Goal: Task Accomplishment & Management: Use online tool/utility

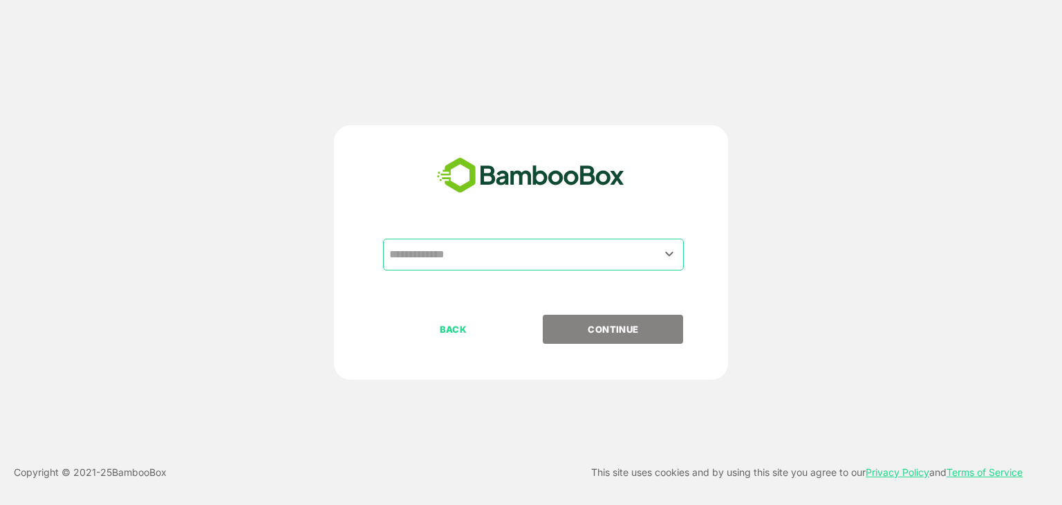
click at [423, 259] on input "text" at bounding box center [533, 254] width 295 height 26
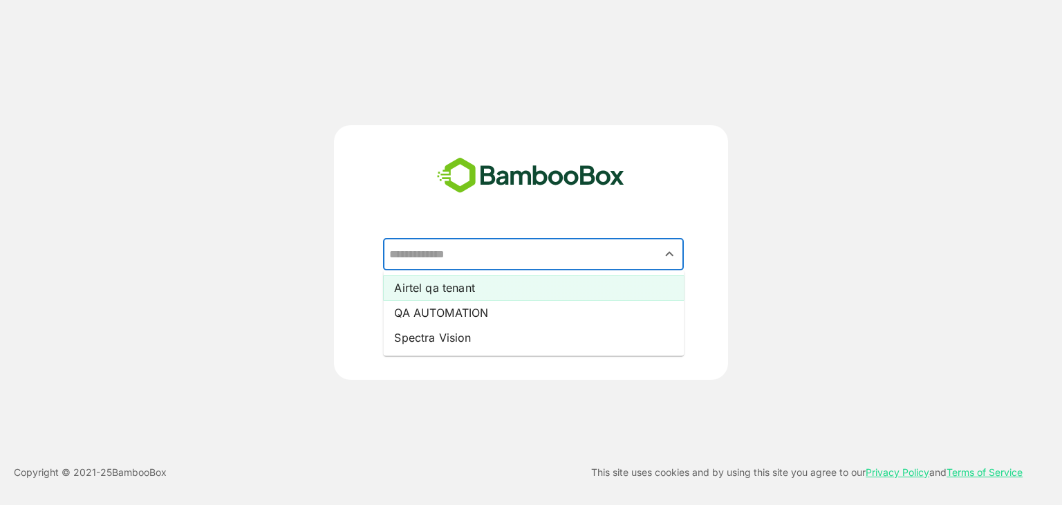
click at [423, 288] on li "Airtel qa tenant" at bounding box center [533, 287] width 301 height 25
type input "**********"
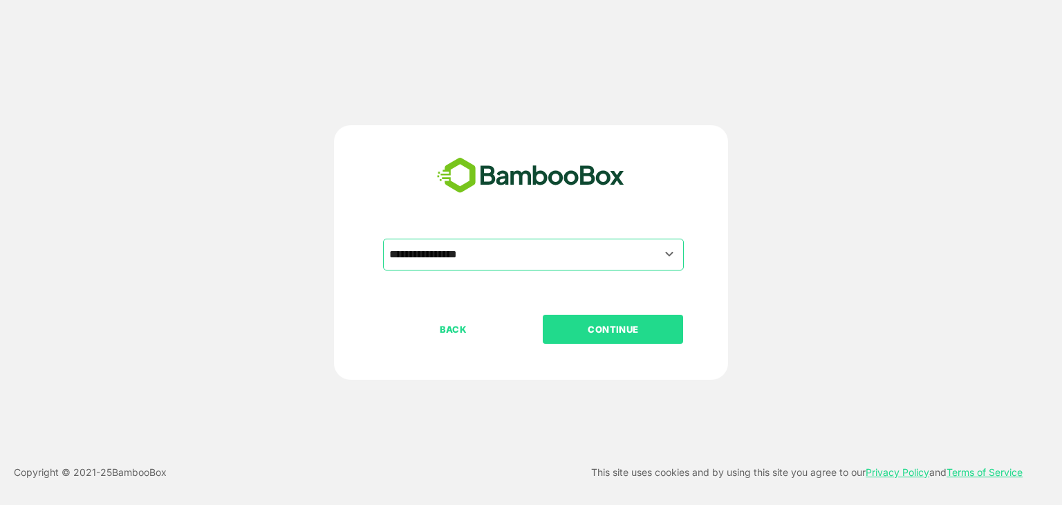
click at [642, 327] on p "CONTINUE" at bounding box center [613, 329] width 138 height 15
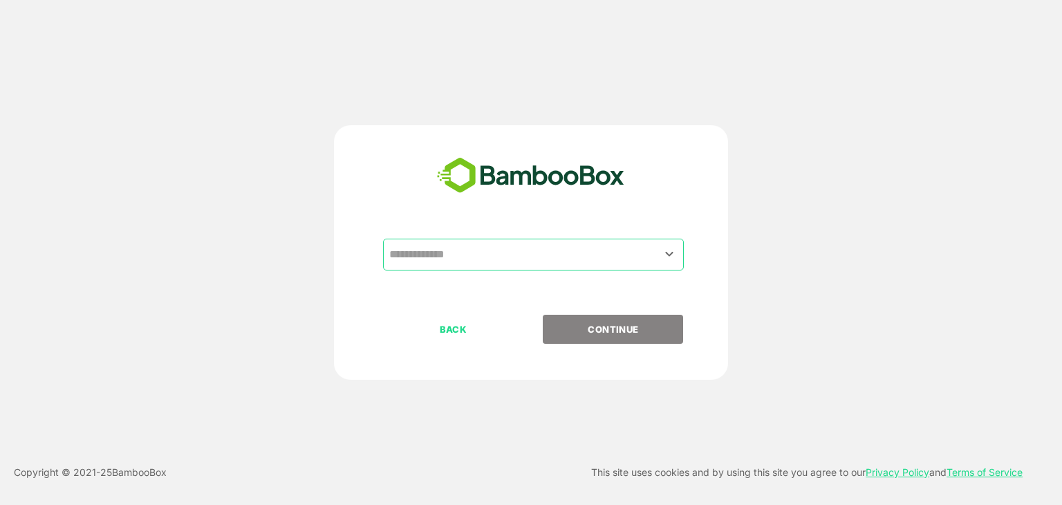
click at [420, 255] on input "text" at bounding box center [533, 254] width 295 height 26
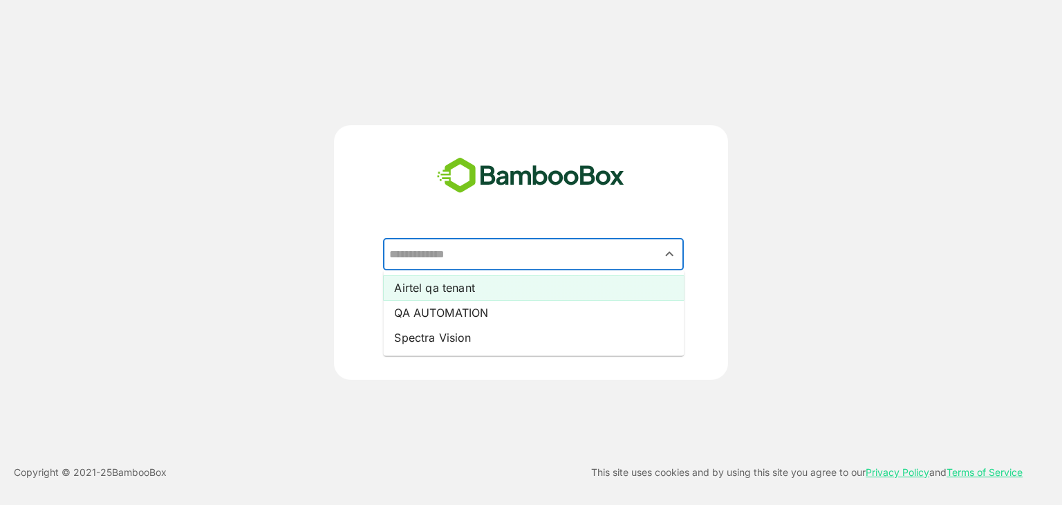
click at [423, 292] on li "Airtel qa tenant" at bounding box center [533, 287] width 301 height 25
type input "**********"
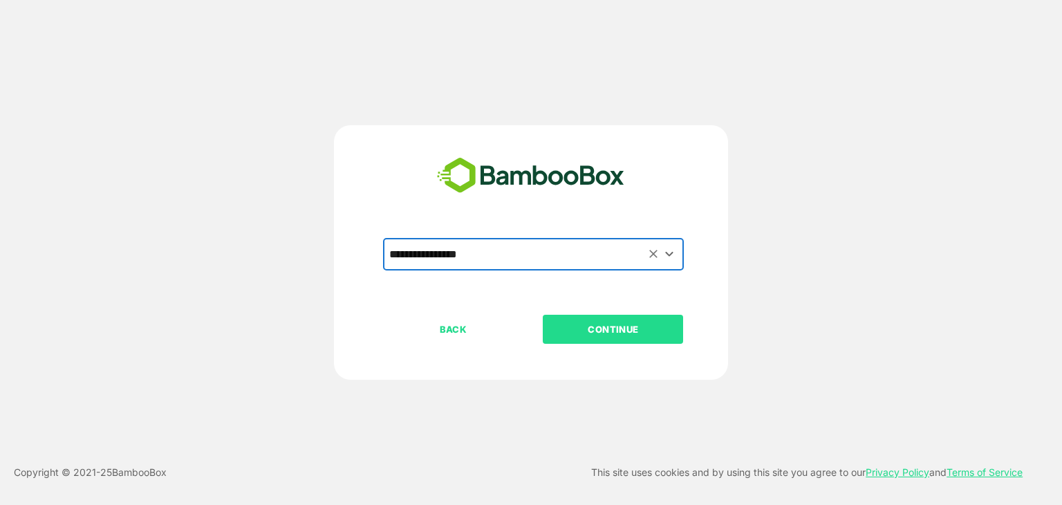
click at [604, 327] on p "CONTINUE" at bounding box center [613, 329] width 138 height 15
click at [621, 324] on p "CONTINUE" at bounding box center [613, 329] width 138 height 15
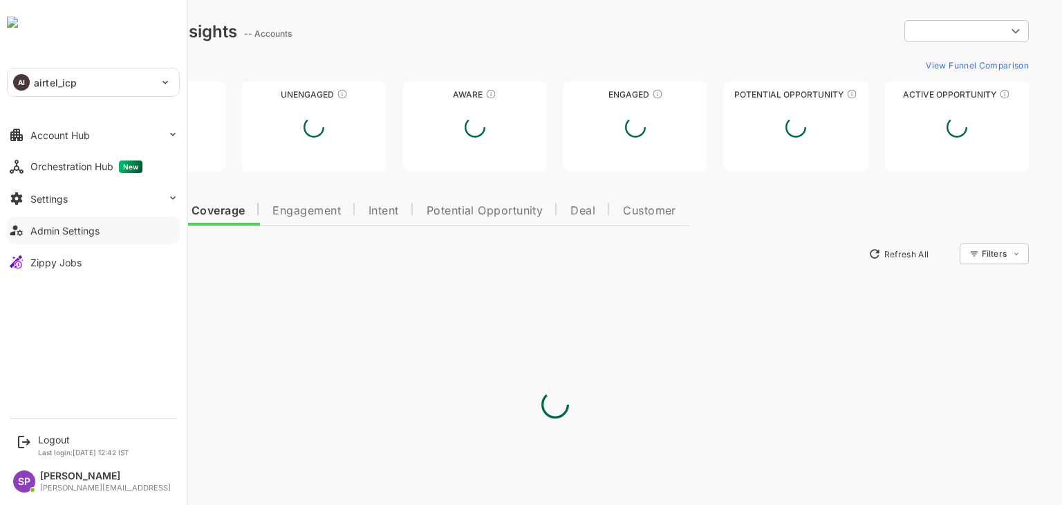
click at [59, 234] on div "Admin Settings" at bounding box center [64, 231] width 69 height 12
click at [51, 226] on div "Admin Settings" at bounding box center [64, 231] width 69 height 12
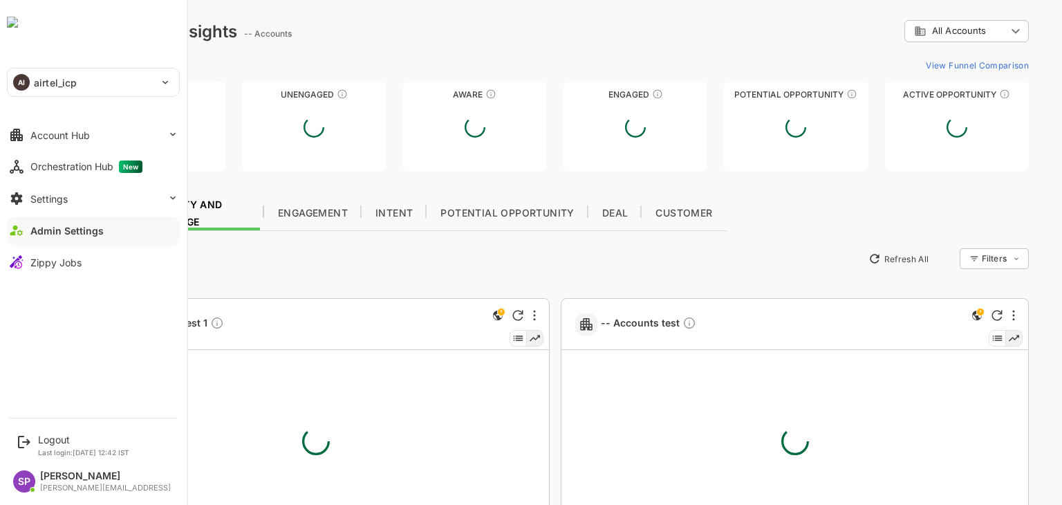
click at [98, 228] on div "Admin Settings" at bounding box center [66, 231] width 73 height 12
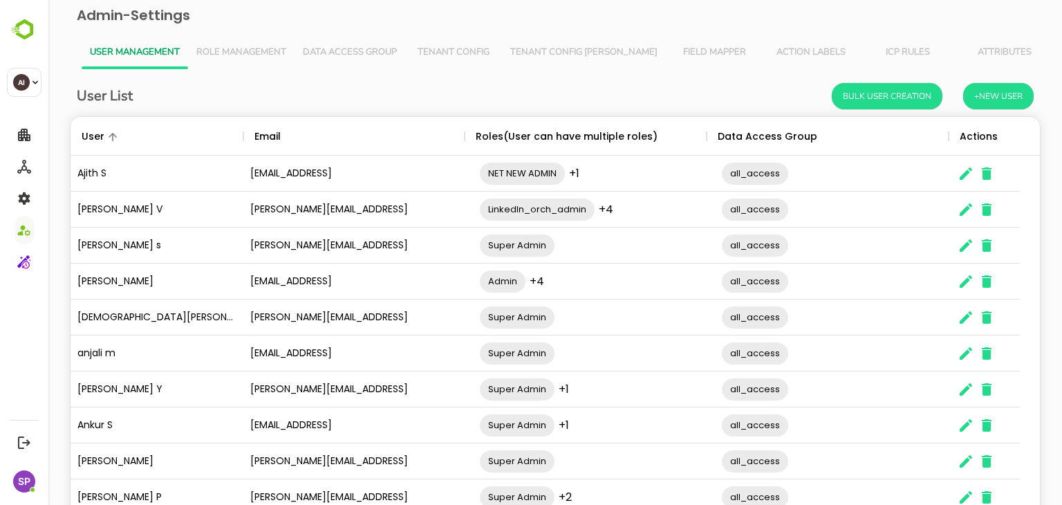
scroll to position [89, 0]
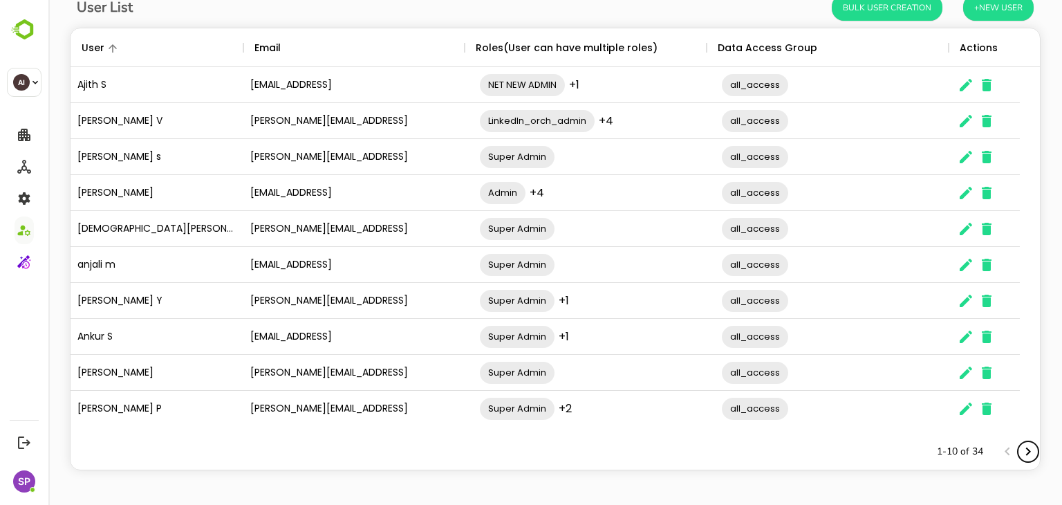
click at [1020, 448] on icon "Next page" at bounding box center [1028, 451] width 17 height 17
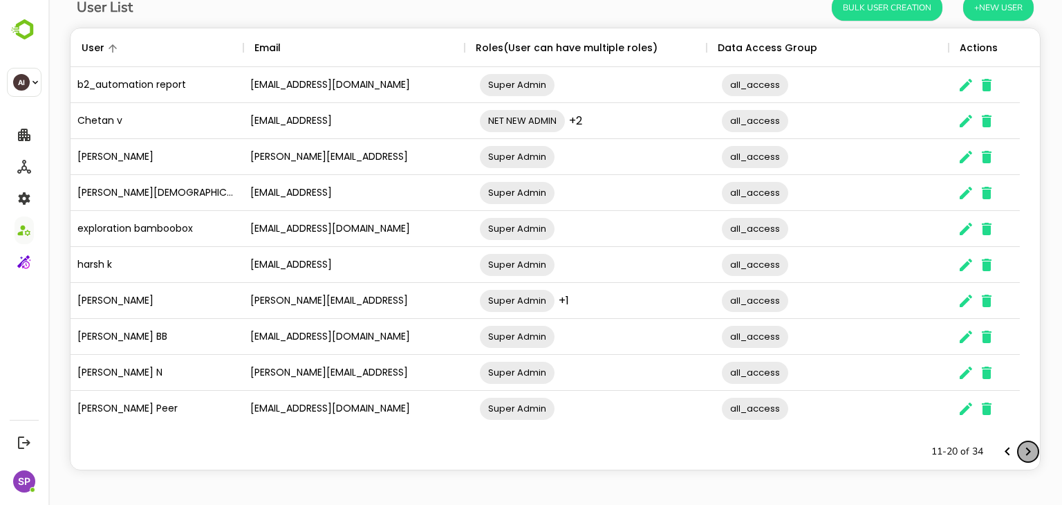
click at [1020, 448] on icon "Next page" at bounding box center [1028, 451] width 17 height 17
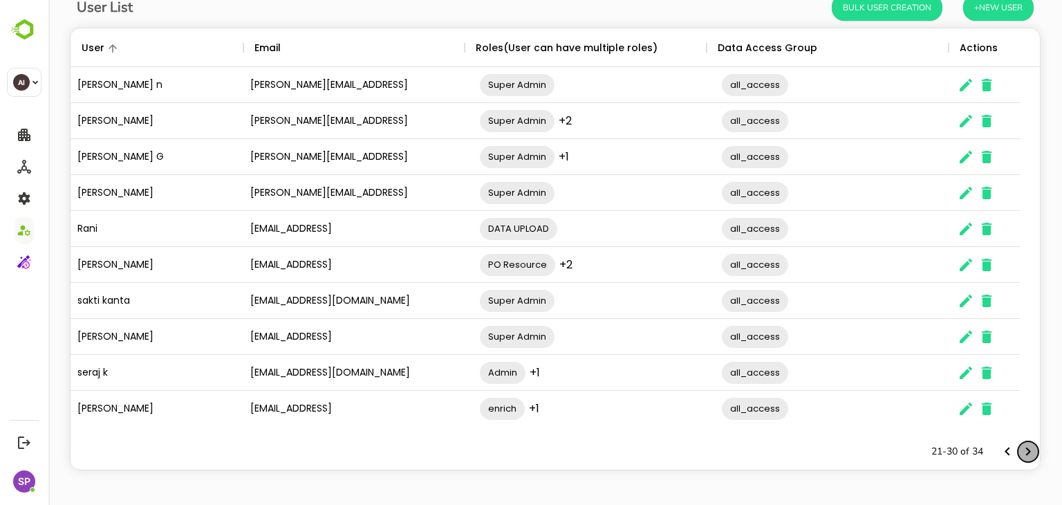
click at [1020, 448] on icon "Next page" at bounding box center [1028, 451] width 17 height 17
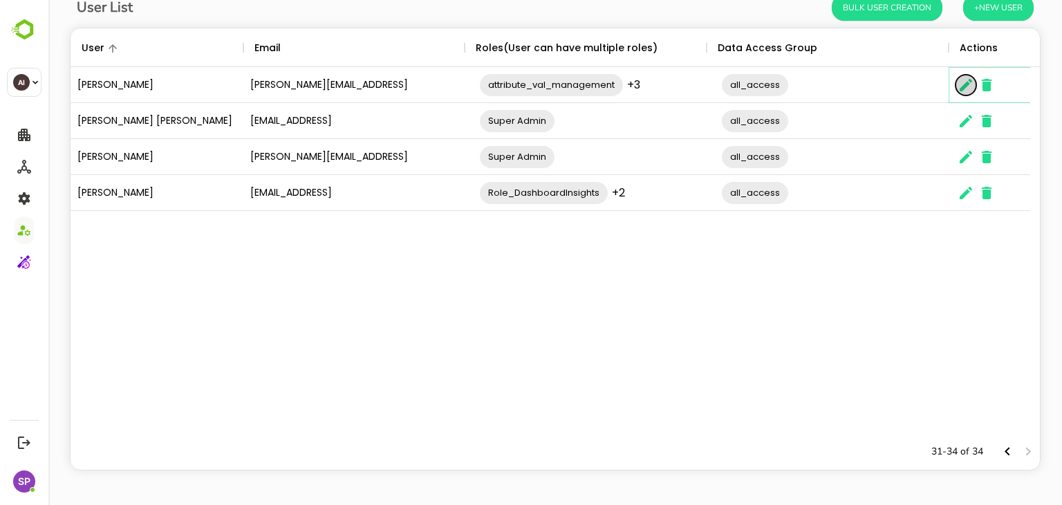
click at [960, 87] on icon "The User Data" at bounding box center [966, 85] width 12 height 12
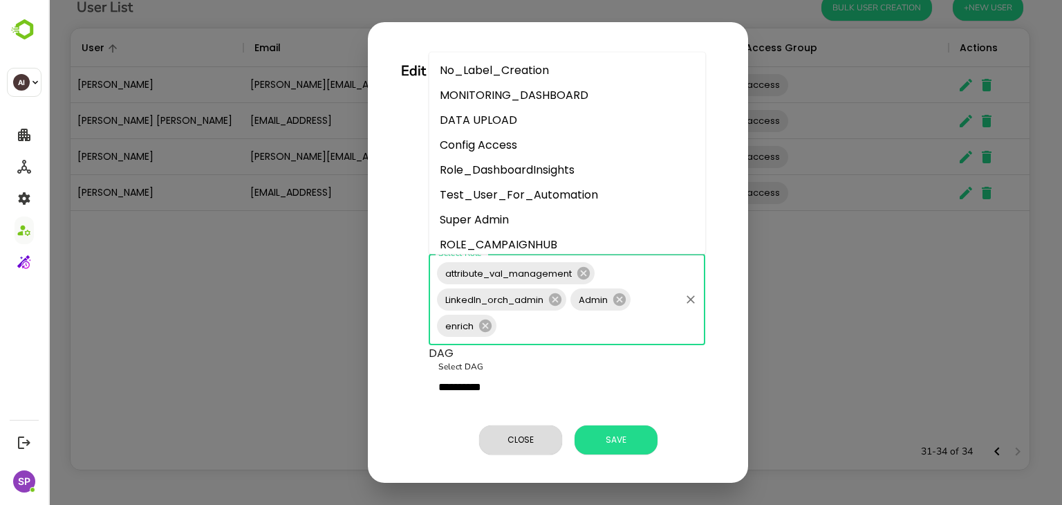
click at [590, 338] on input "Select Role" at bounding box center [589, 326] width 180 height 26
click at [552, 338] on input "Select Role" at bounding box center [589, 326] width 180 height 26
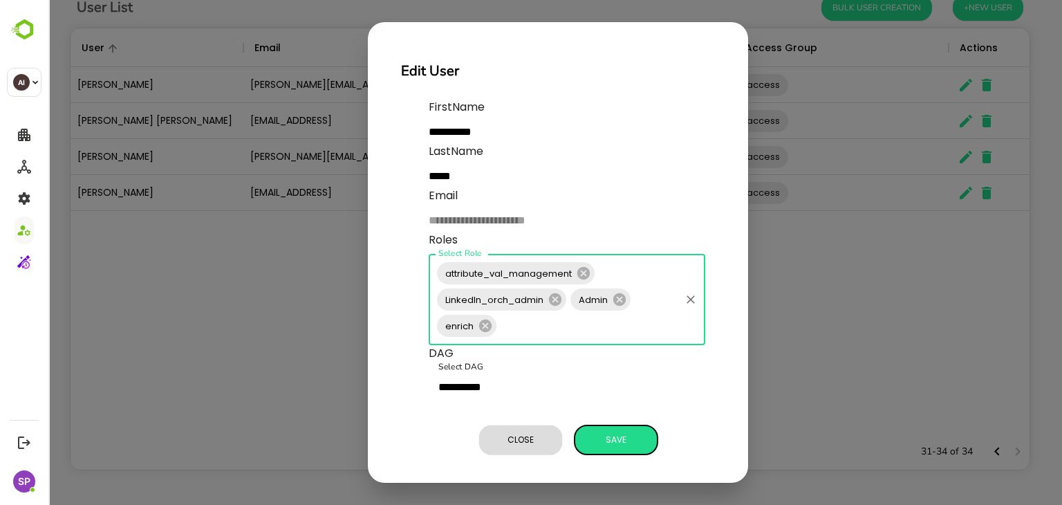
click at [617, 445] on span "Save" at bounding box center [616, 440] width 69 height 18
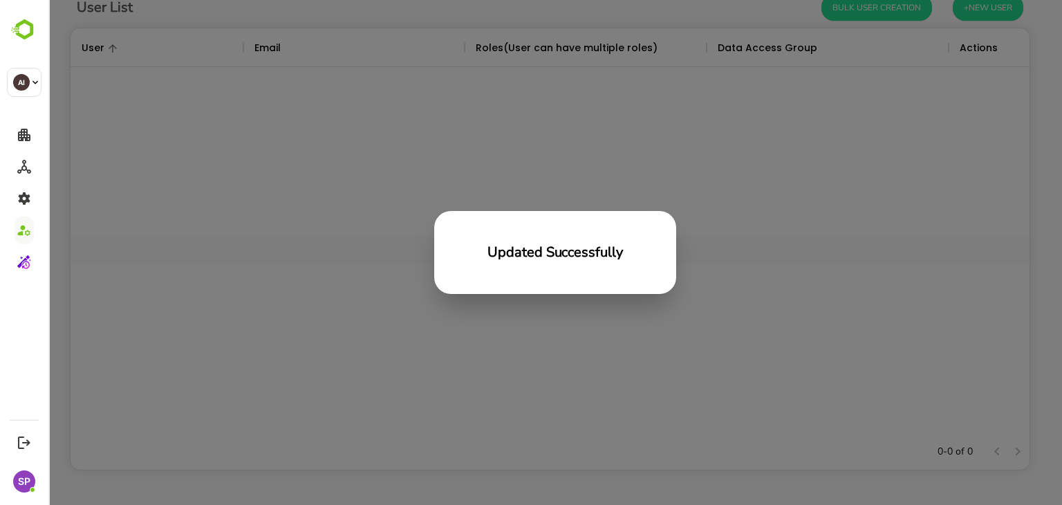
scroll to position [395, 949]
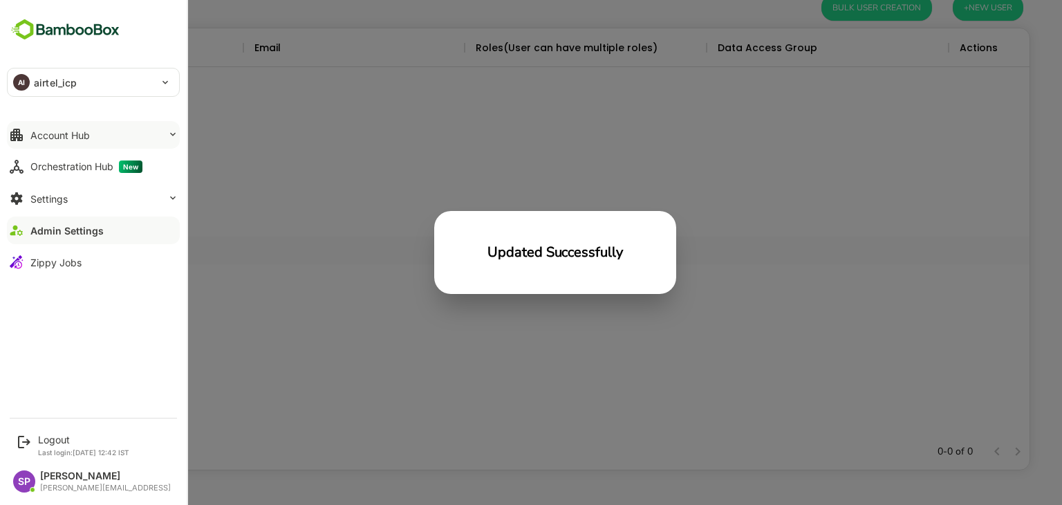
click at [143, 145] on button "Account Hub" at bounding box center [93, 135] width 173 height 28
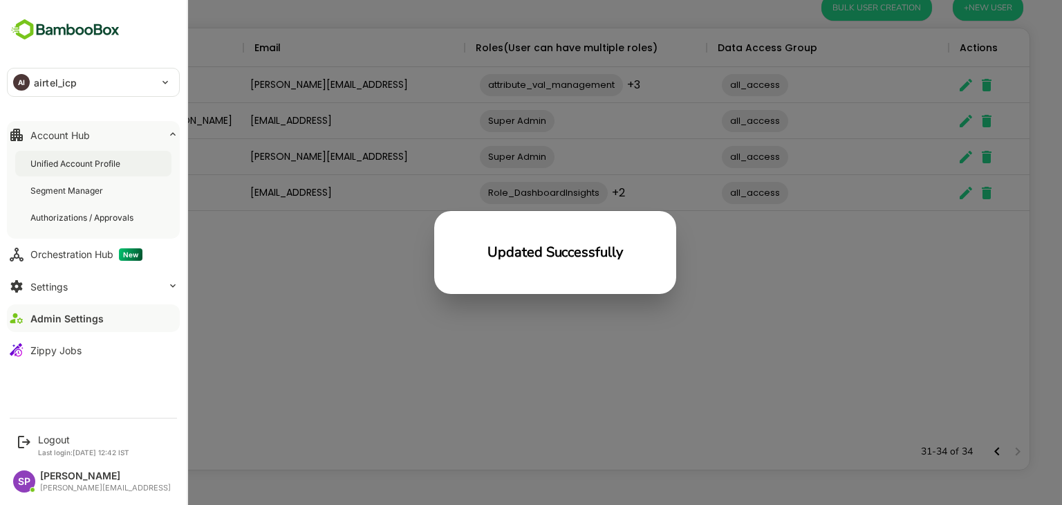
click at [120, 166] on div "Unified Account Profile" at bounding box center [76, 164] width 93 height 12
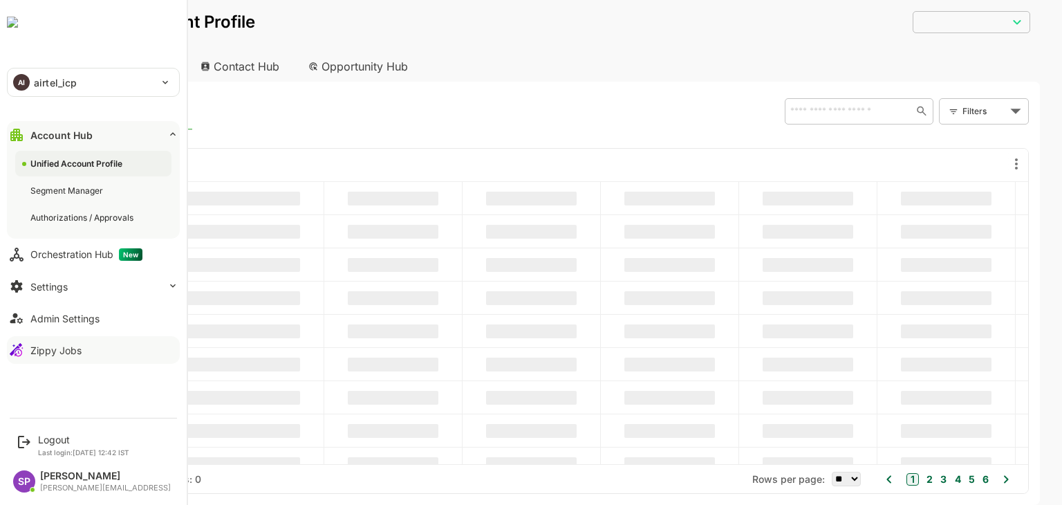
click at [66, 354] on div "Zippy Jobs" at bounding box center [55, 350] width 51 height 12
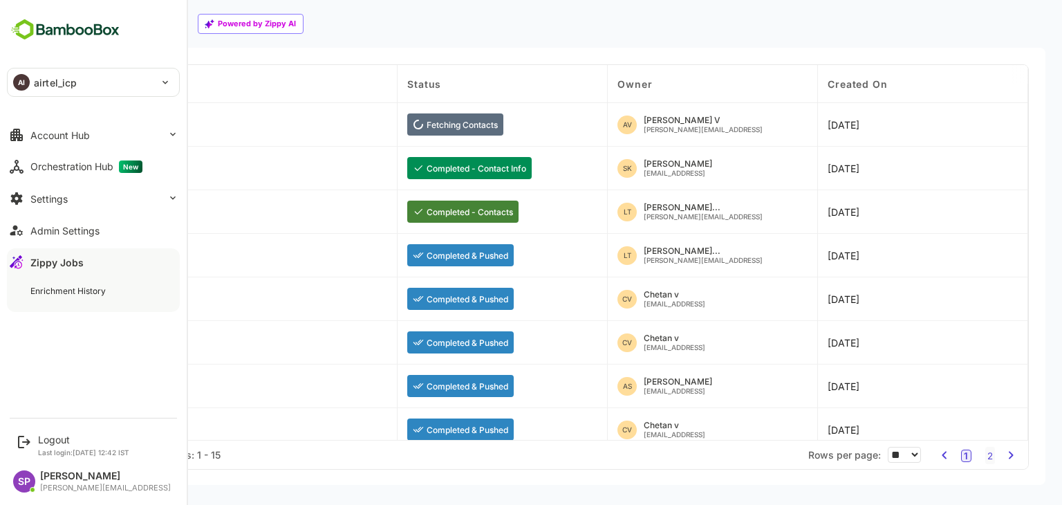
click at [159, 265] on button "Zippy Jobs" at bounding box center [93, 262] width 173 height 28
click at [89, 259] on button "Zippy Jobs" at bounding box center [93, 262] width 173 height 28
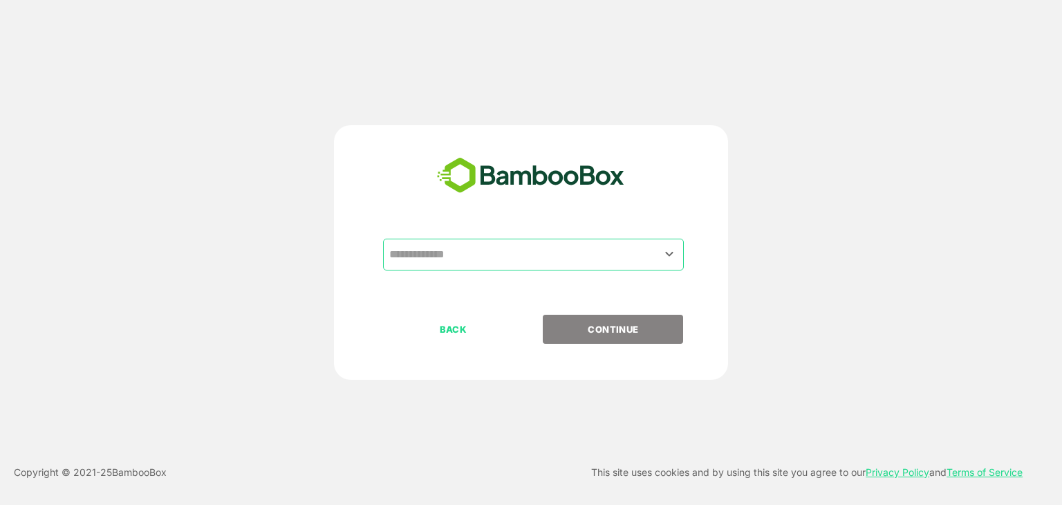
click at [435, 260] on input "text" at bounding box center [533, 254] width 295 height 26
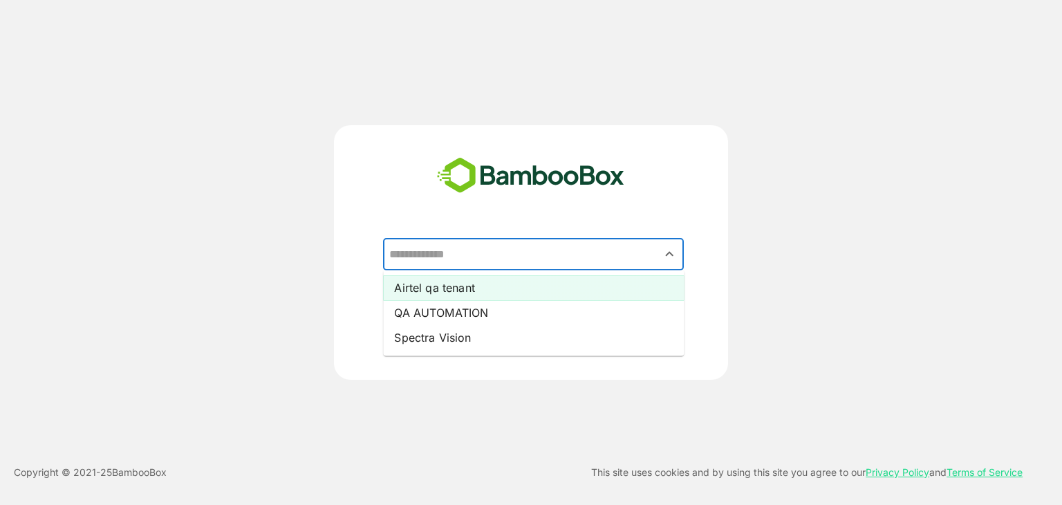
click at [435, 283] on li "Airtel qa tenant" at bounding box center [533, 287] width 301 height 25
type input "**********"
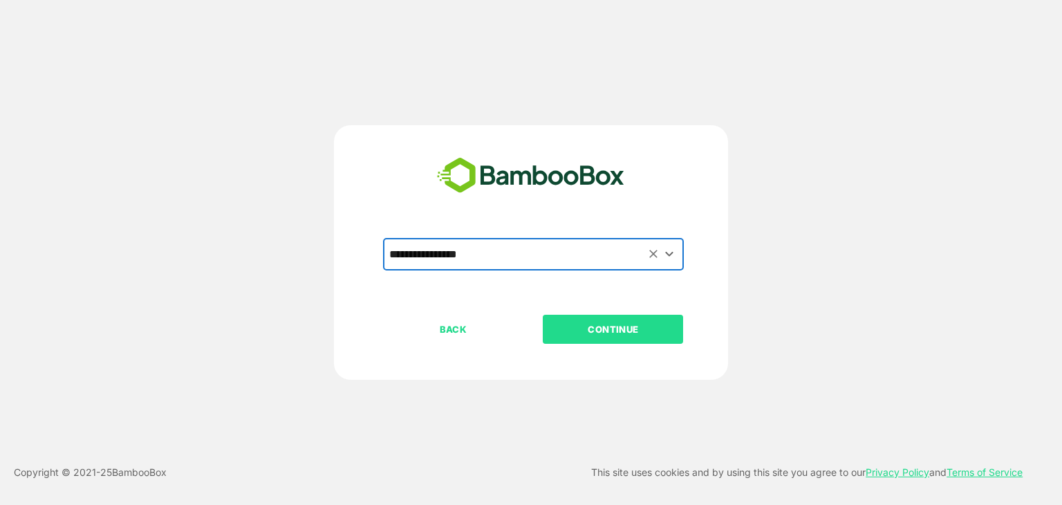
click at [613, 318] on button "CONTINUE" at bounding box center [613, 329] width 140 height 29
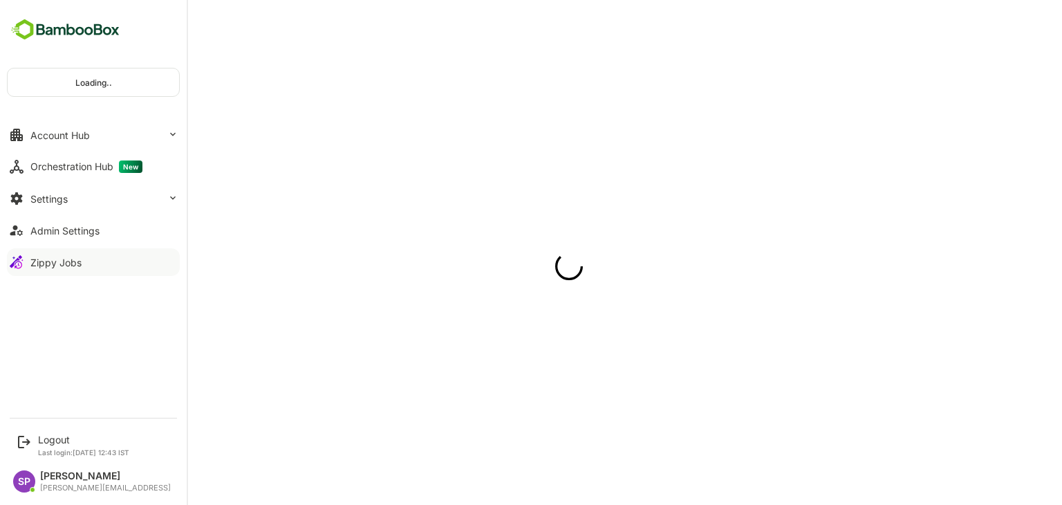
click at [168, 267] on button "Zippy Jobs" at bounding box center [93, 262] width 173 height 28
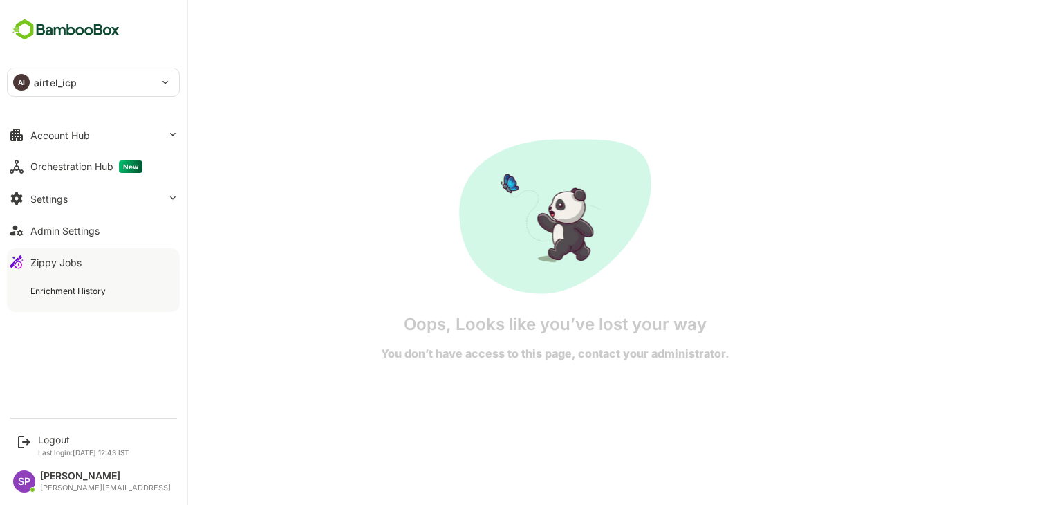
click at [165, 263] on button "Zippy Jobs" at bounding box center [93, 262] width 173 height 28
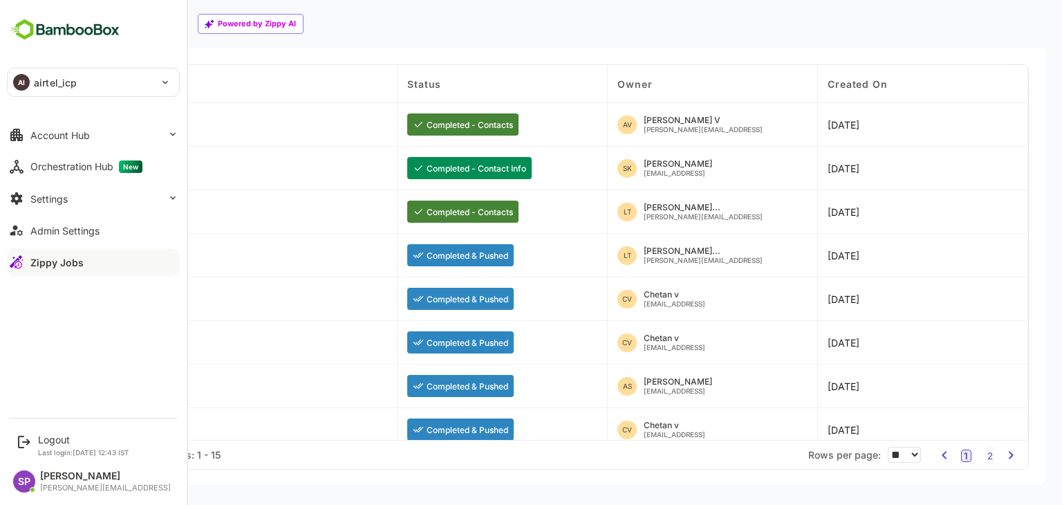
click at [165, 263] on button "Zippy Jobs" at bounding box center [93, 262] width 173 height 28
click at [111, 263] on button "Zippy Jobs" at bounding box center [93, 262] width 173 height 28
click at [101, 264] on button "Zippy Jobs" at bounding box center [93, 262] width 173 height 28
click at [108, 139] on button "Account Hub" at bounding box center [93, 135] width 173 height 28
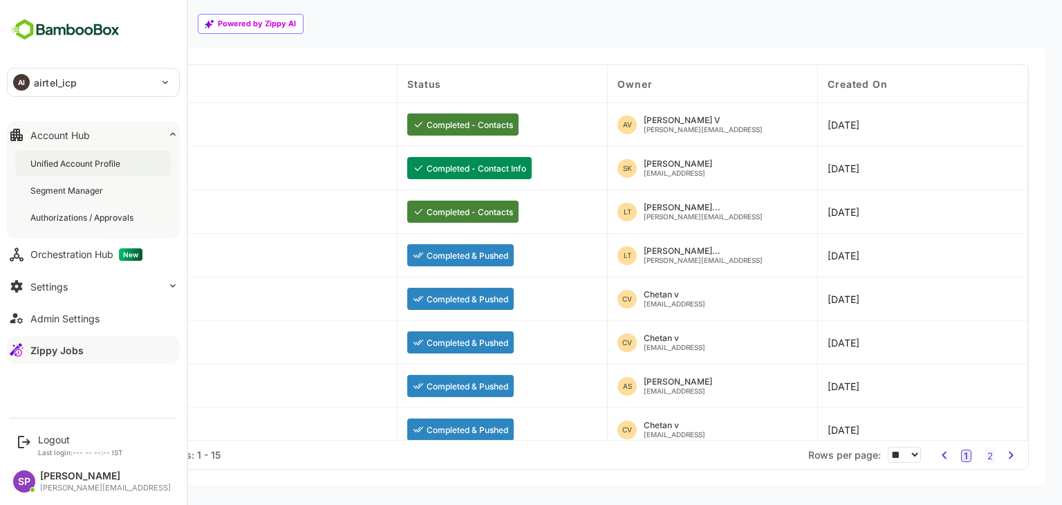
click at [91, 166] on div "Unified Account Profile" at bounding box center [76, 164] width 93 height 12
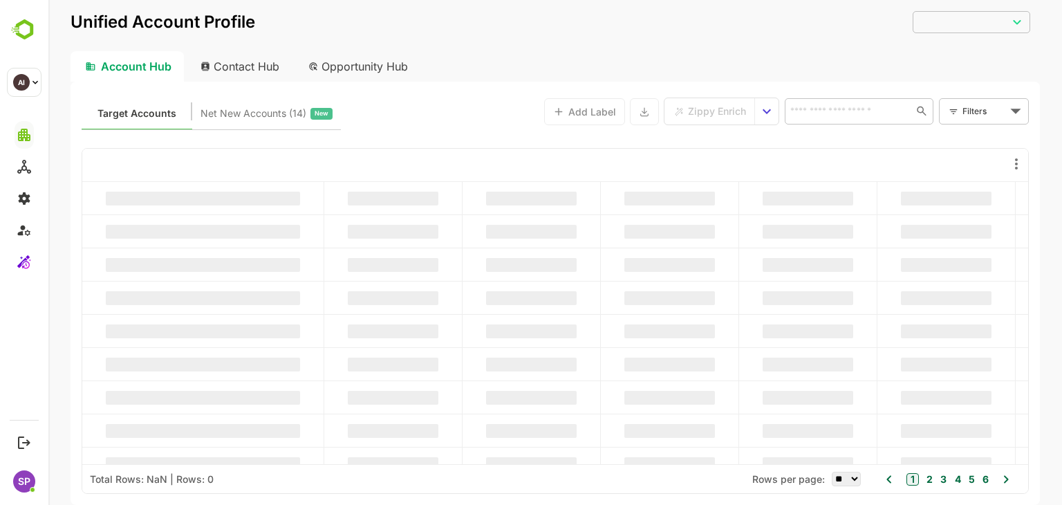
type input "**********"
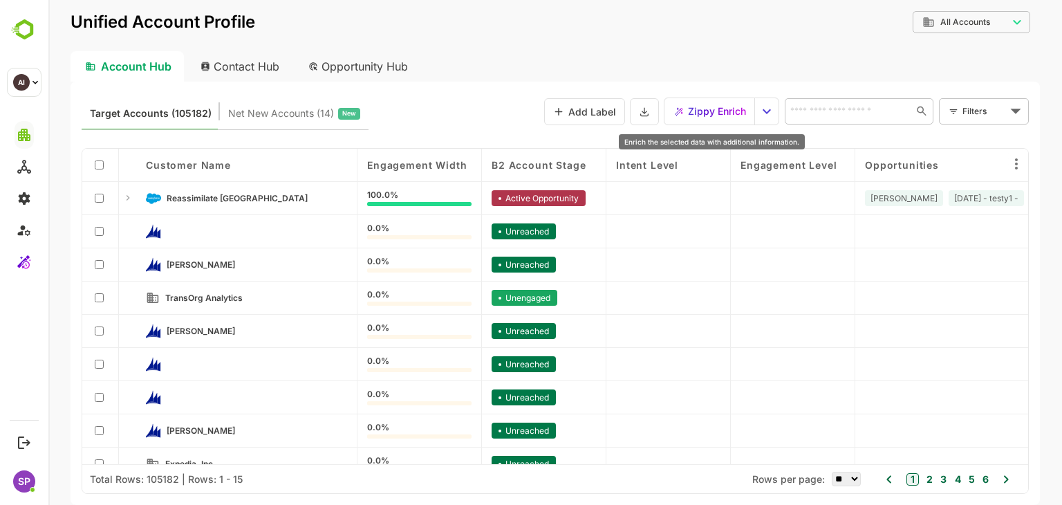
click at [699, 113] on span "Zippy Enrich" at bounding box center [717, 111] width 58 height 18
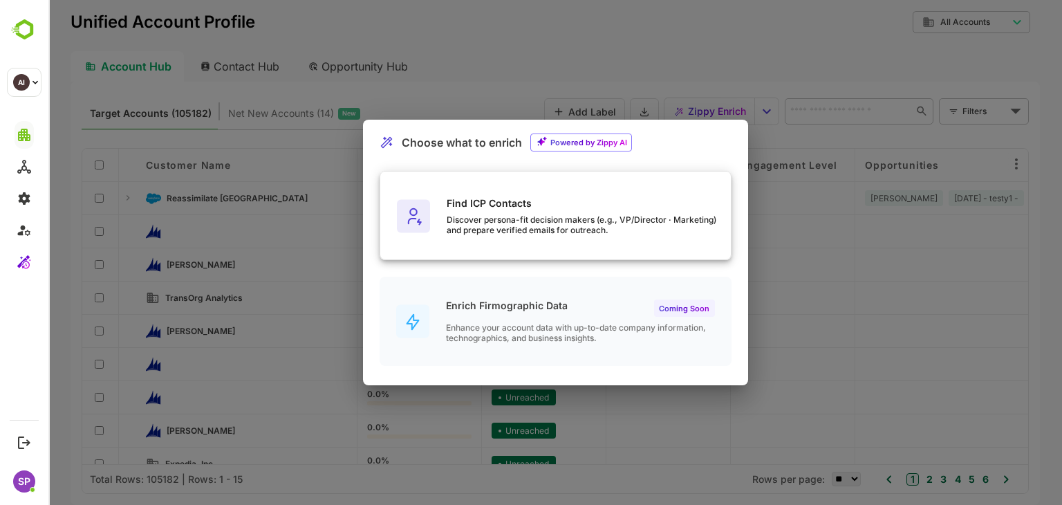
click at [506, 237] on div "Find ICP Contacts Discover persona-fit decision makers (e.g., VP/Director · Mar…" at bounding box center [555, 216] width 351 height 89
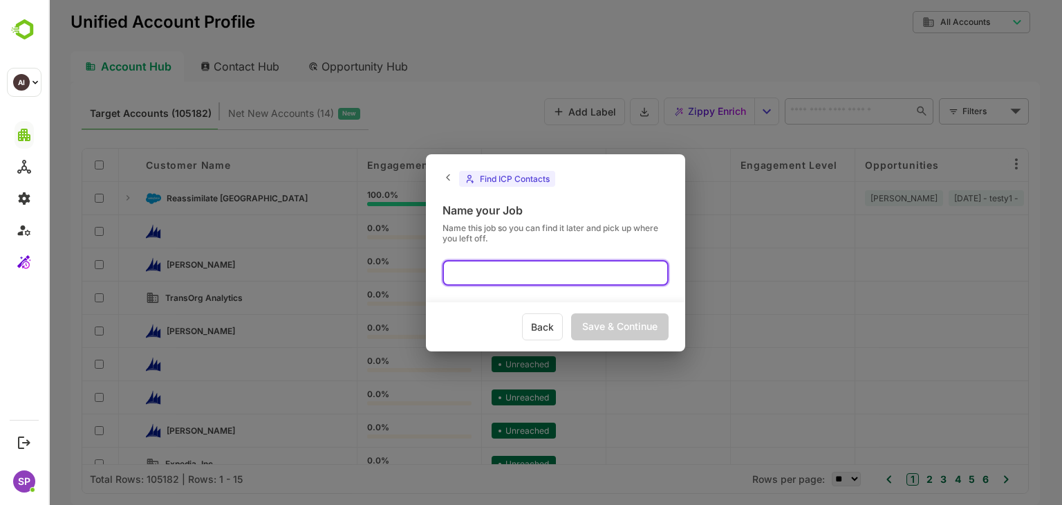
click at [470, 260] on input "text" at bounding box center [556, 273] width 226 height 26
type input "****"
click at [631, 331] on div "Save & Continue" at bounding box center [620, 326] width 98 height 27
